Goal: Check status: Check status

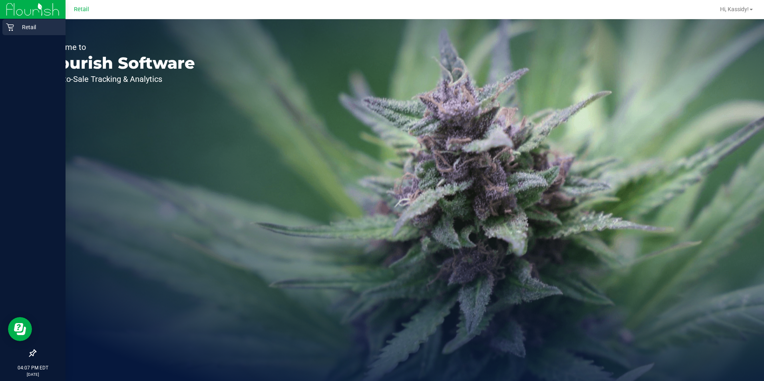
click at [12, 23] on div "Retail" at bounding box center [33, 27] width 63 height 16
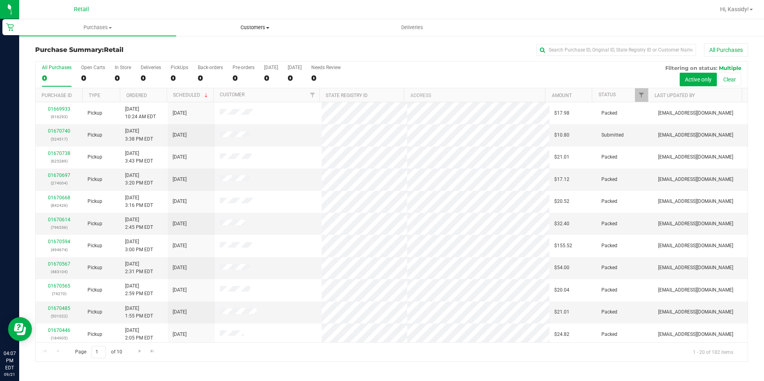
click at [235, 23] on uib-tab-heading "Customers All customers Add a new customer All physicians" at bounding box center [255, 28] width 156 height 16
click at [230, 45] on span "All customers" at bounding box center [205, 48] width 58 height 7
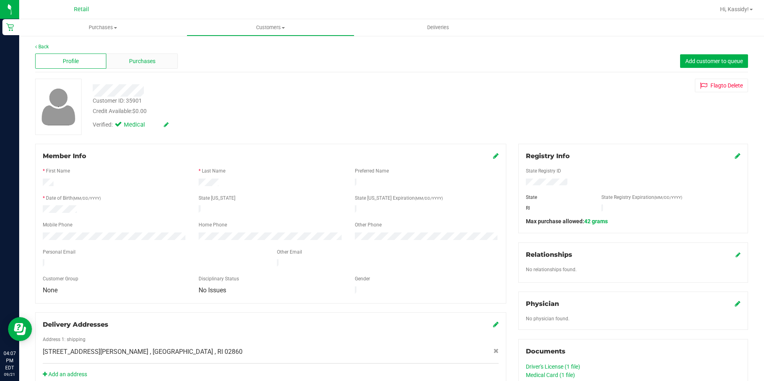
click at [118, 57] on div "Purchases" at bounding box center [141, 61] width 71 height 15
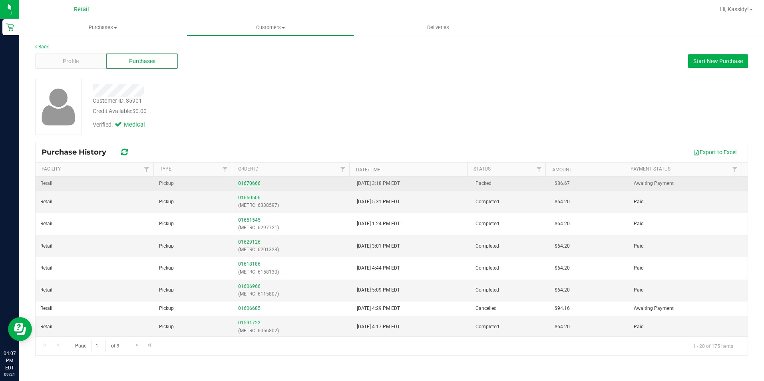
click at [256, 183] on link "01670666" at bounding box center [249, 184] width 22 height 6
